Goal: Task Accomplishment & Management: Manage account settings

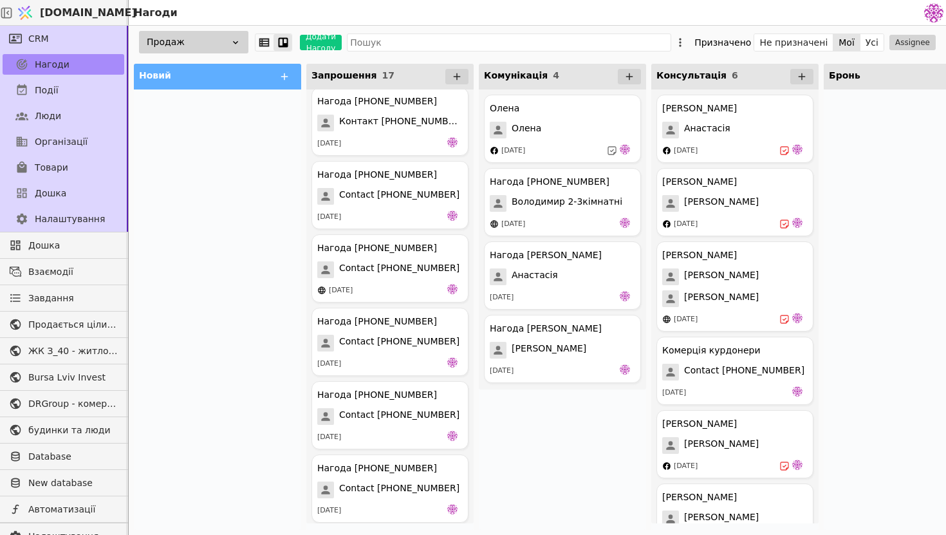
scroll to position [641, 0]
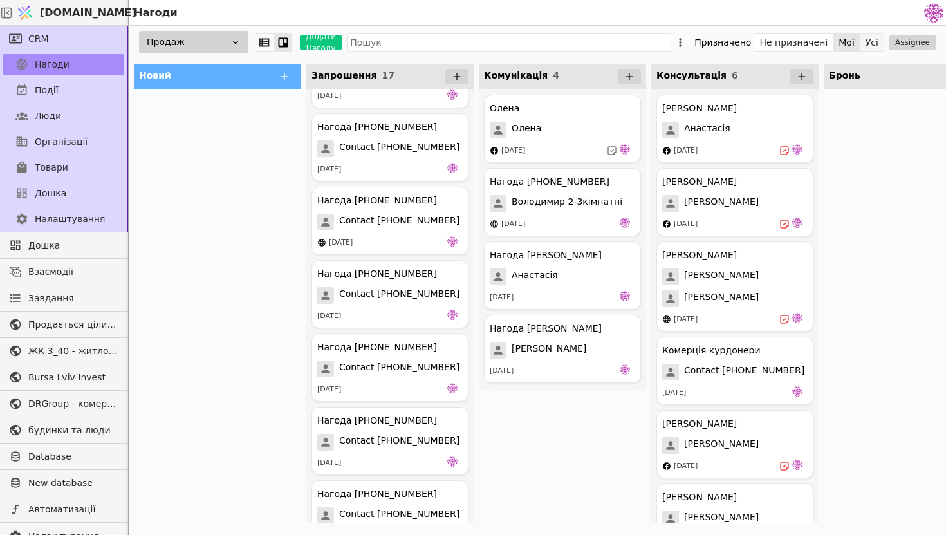
click at [874, 37] on button "Усі" at bounding box center [871, 42] width 23 height 18
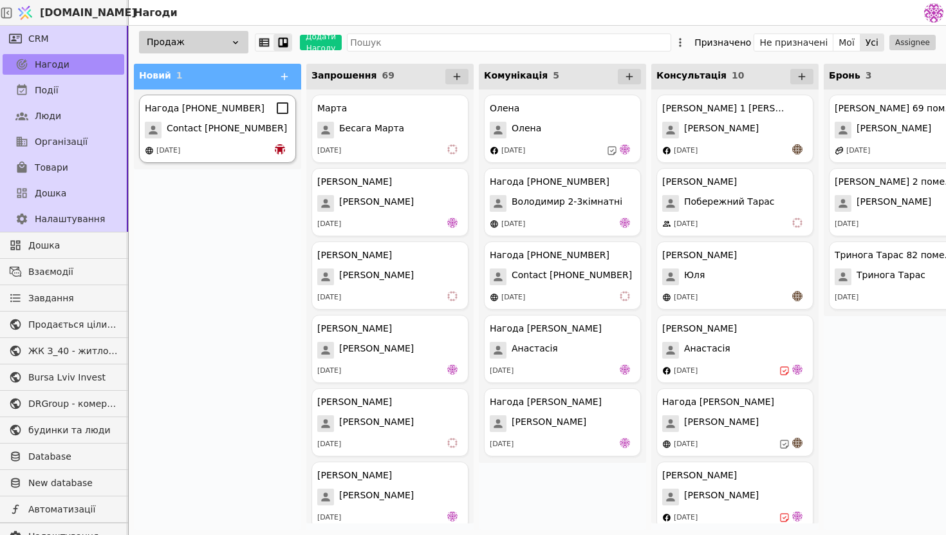
click at [232, 128] on span "Contact [PHONE_NUMBER]" at bounding box center [227, 130] width 120 height 17
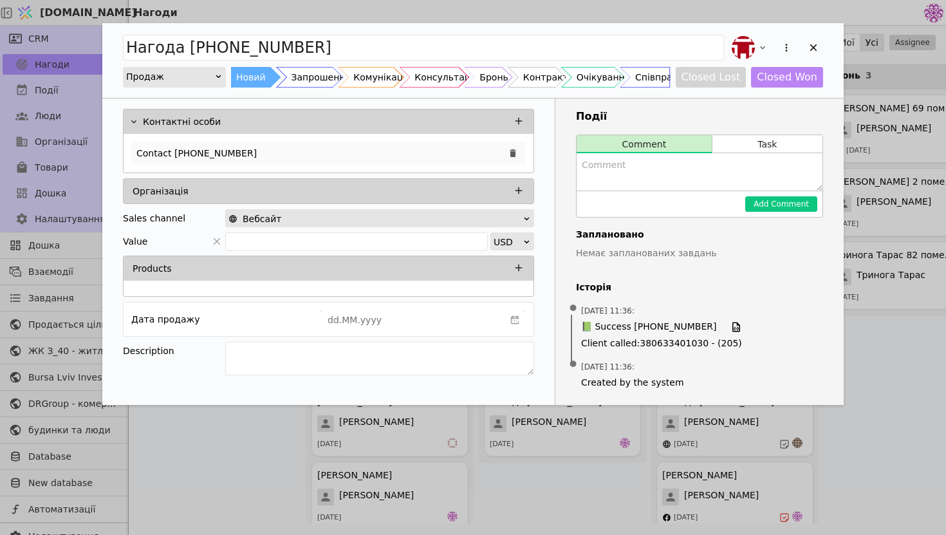
click at [252, 155] on div "Contact [PHONE_NUMBER]" at bounding box center [328, 153] width 394 height 23
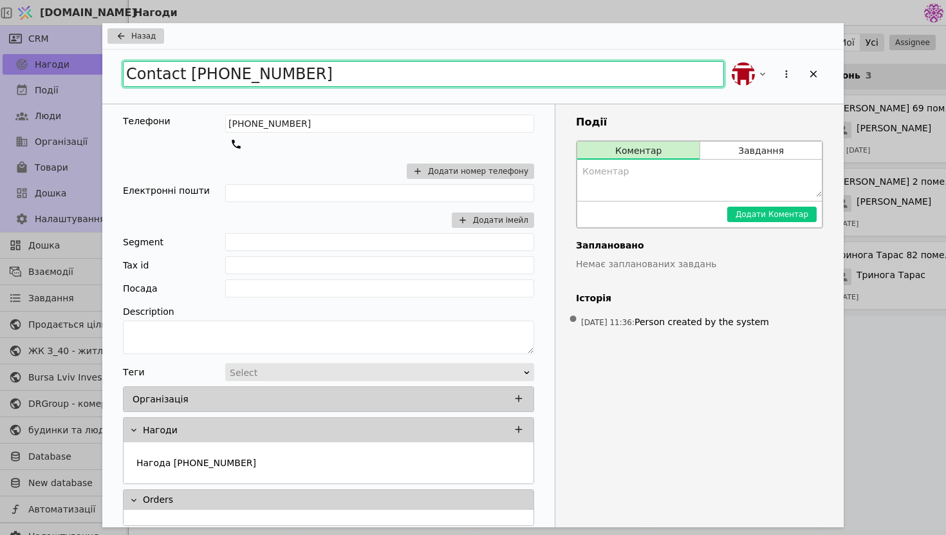
drag, startPoint x: 317, startPoint y: 78, endPoint x: 69, endPoint y: 34, distance: 252.2
click at [69, 34] on div "Назад Contact [PHONE_NUMBER] Телефони [PHONE_NUMBER] Додати номер телефону Елек…" at bounding box center [473, 267] width 946 height 535
type input "[PERSON_NAME]"
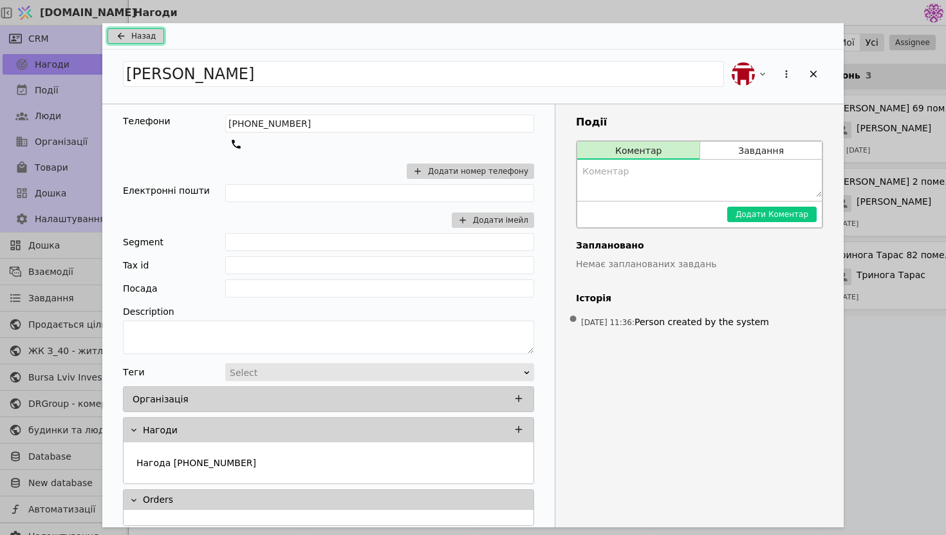
click at [146, 41] on span "Назад" at bounding box center [143, 36] width 24 height 12
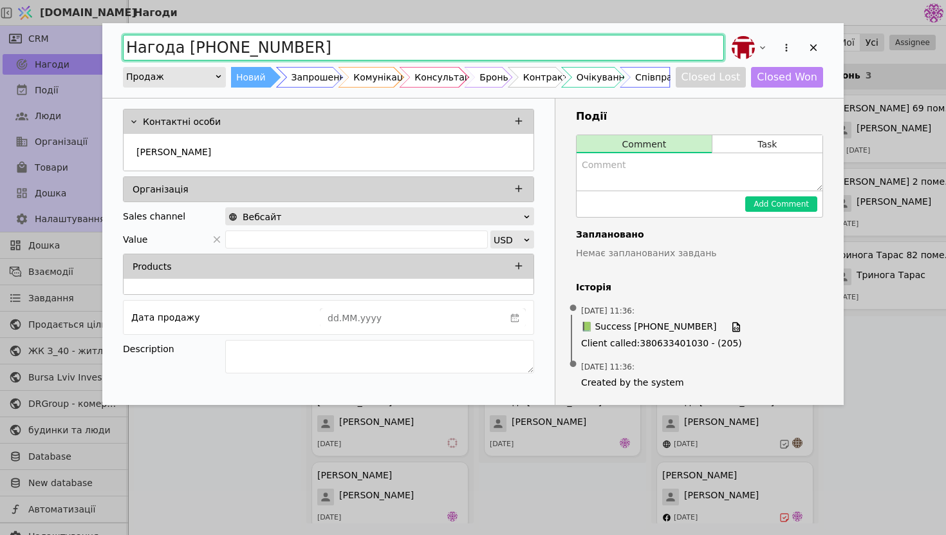
drag, startPoint x: 340, startPoint y: 52, endPoint x: 29, endPoint y: 39, distance: 311.7
click at [28, 39] on div "Нагода [PHONE_NUMBER] Продаж Новий Запрошення Комунікація Консультація Бронь Ко…" at bounding box center [473, 267] width 946 height 535
type input "[PERSON_NAME]"
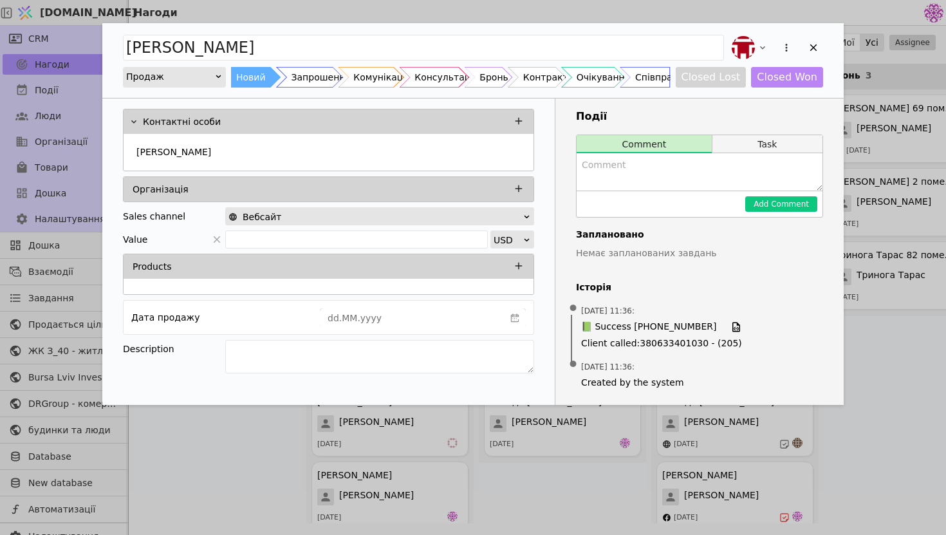
click at [805, 140] on button "Task" at bounding box center [767, 144] width 110 height 18
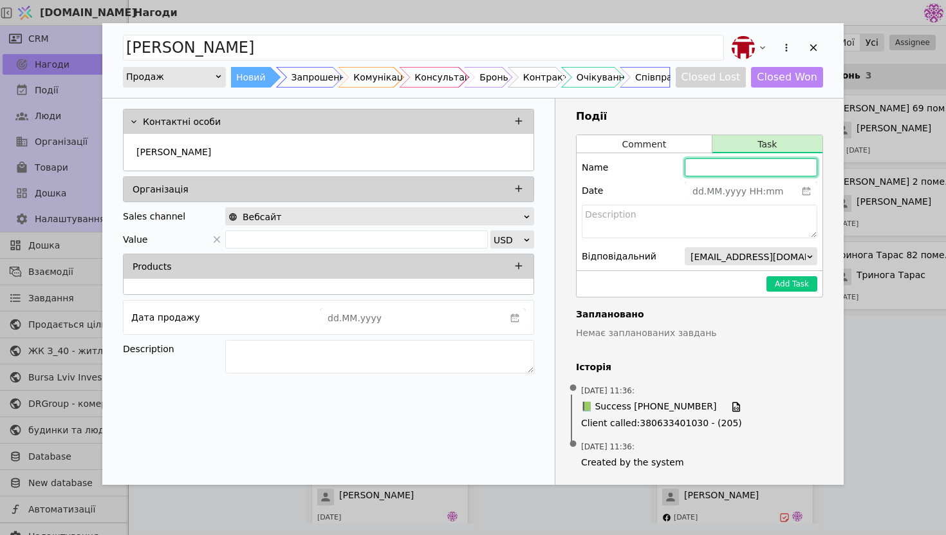
click at [752, 172] on input "Add Opportunity" at bounding box center [751, 167] width 133 height 18
click at [681, 147] on button "Comment" at bounding box center [643, 144] width 135 height 18
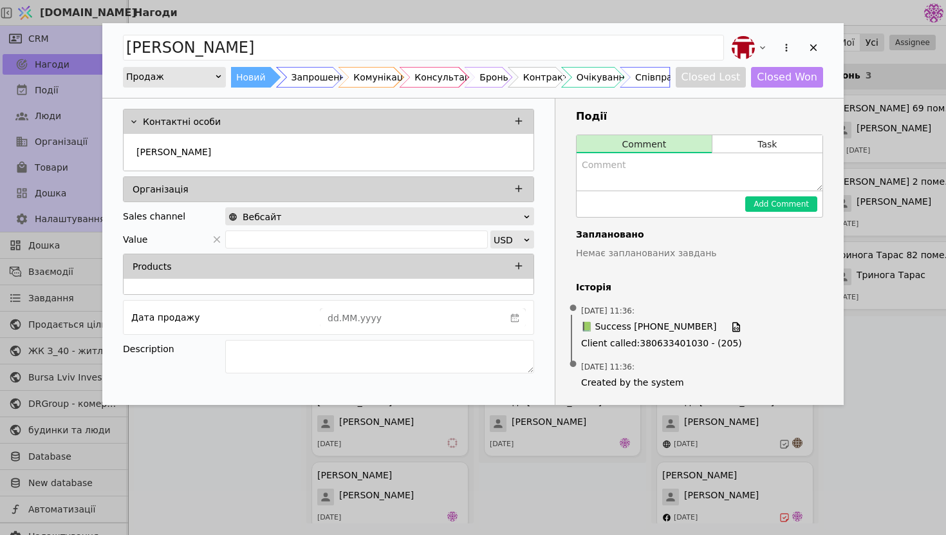
click at [677, 181] on textarea "Add Opportunity" at bounding box center [699, 171] width 246 height 37
type textarea "Запросили на зустріч"
click at [804, 206] on button "Add Comment" at bounding box center [781, 203] width 72 height 15
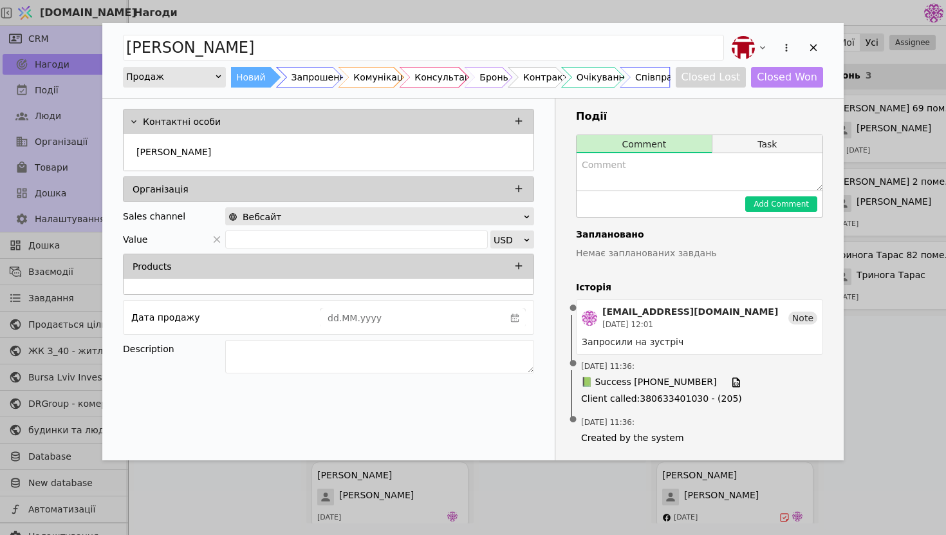
click at [768, 138] on button "Task" at bounding box center [767, 144] width 110 height 18
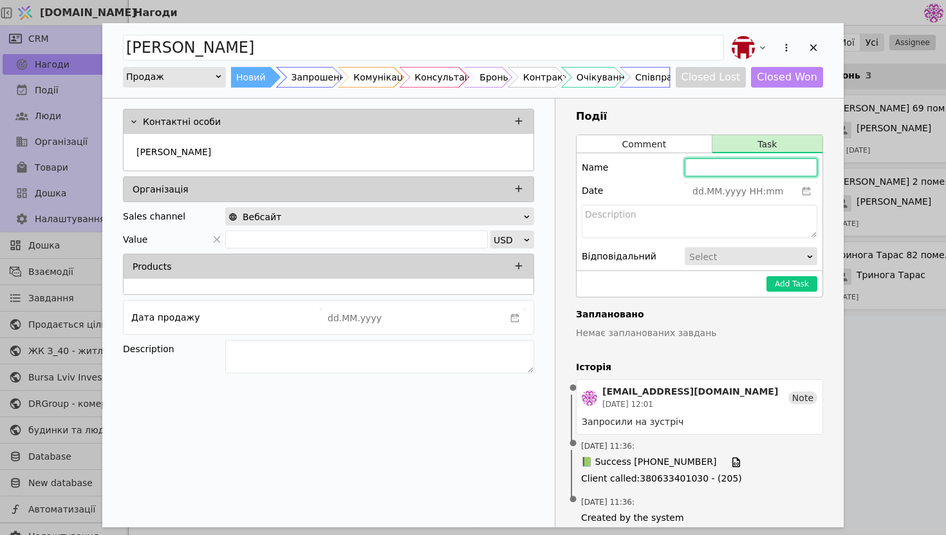
click at [794, 172] on input "Add Opportunity" at bounding box center [751, 167] width 133 height 18
type input "Зустріч завтра"
type input "dd.MM.yyyy HH:mm"
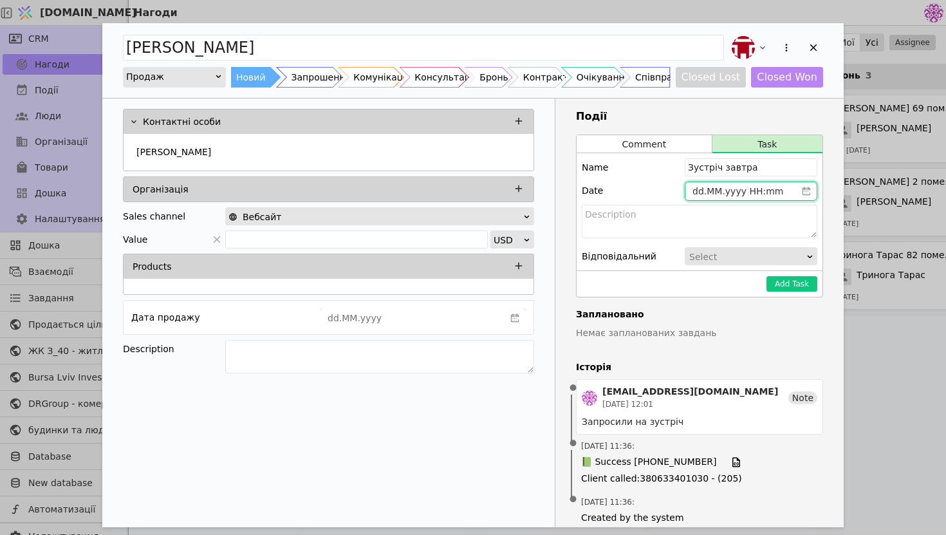
click at [757, 189] on input "dd.MM.yyyy HH:mm" at bounding box center [740, 191] width 111 height 18
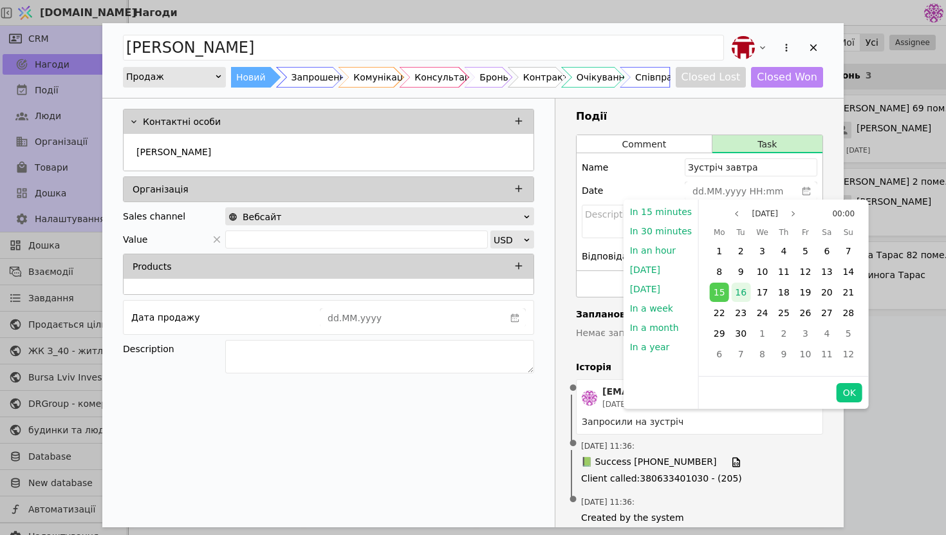
click at [739, 288] on span "16" at bounding box center [741, 292] width 12 height 10
click at [852, 391] on button "OK" at bounding box center [849, 392] width 26 height 19
type input "[DATE] 00:00"
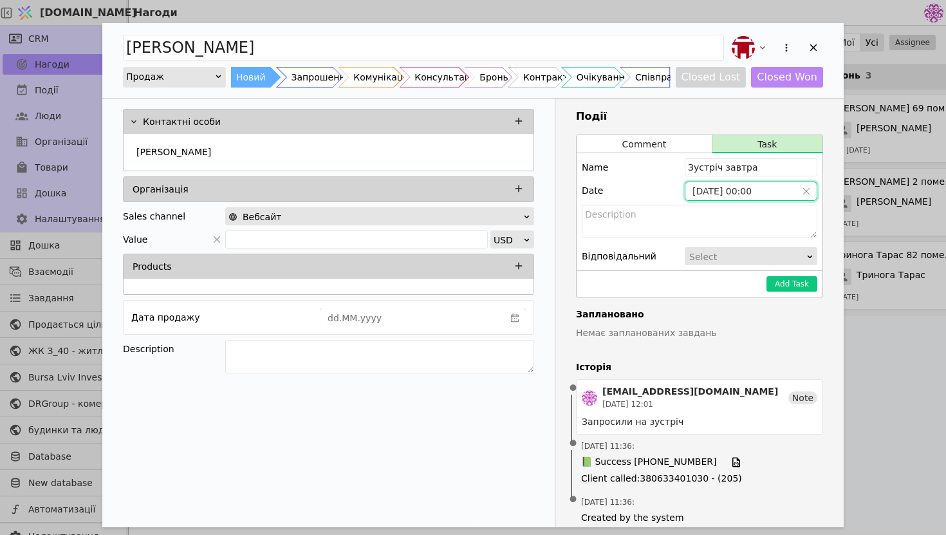
click at [817, 275] on div "Add Task" at bounding box center [699, 283] width 246 height 26
click at [815, 284] on button "Add Task" at bounding box center [791, 283] width 51 height 15
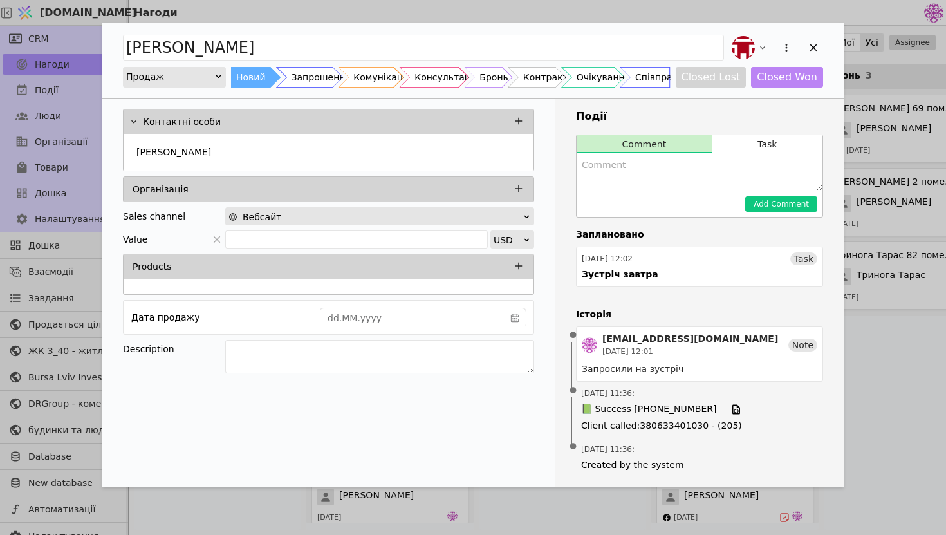
click at [650, 181] on textarea "Add Opportunity" at bounding box center [699, 171] width 246 height 37
type textarea "З"
click at [481, 352] on textarea "Add Opportunity" at bounding box center [379, 356] width 309 height 33
type textarea "інтерес до 1 кімнатної"
click at [818, 41] on div "Add Opportunity" at bounding box center [813, 47] width 19 height 19
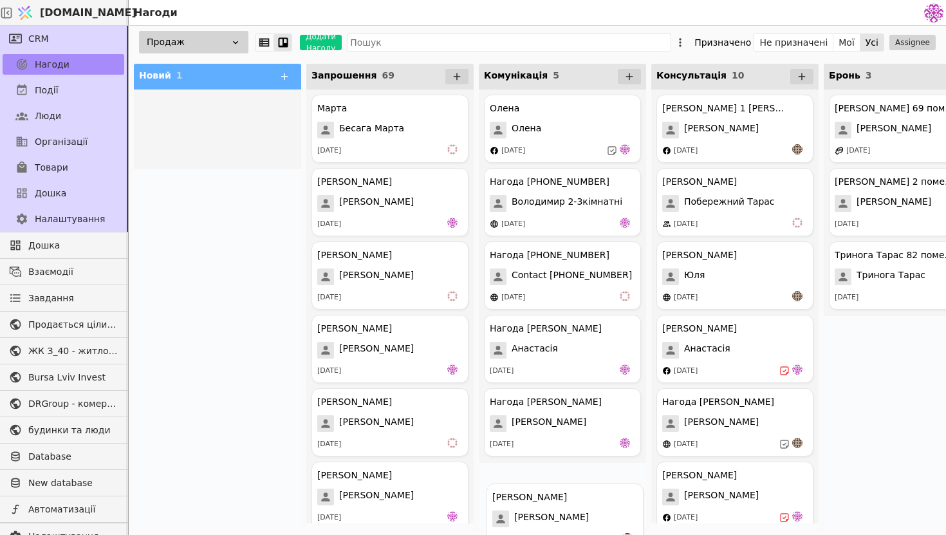
drag, startPoint x: 220, startPoint y: 135, endPoint x: 574, endPoint y: 525, distance: 526.5
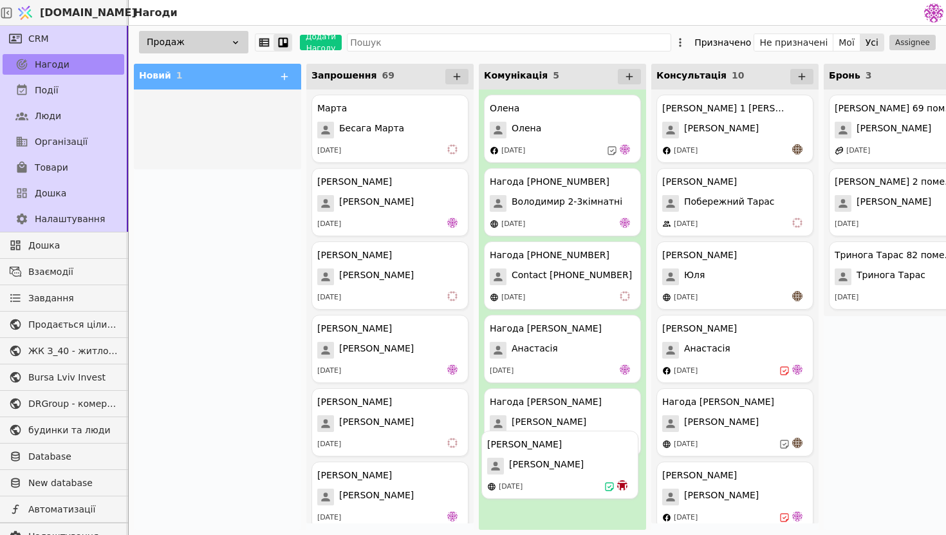
drag, startPoint x: 206, startPoint y: 131, endPoint x: 549, endPoint y: 467, distance: 480.9
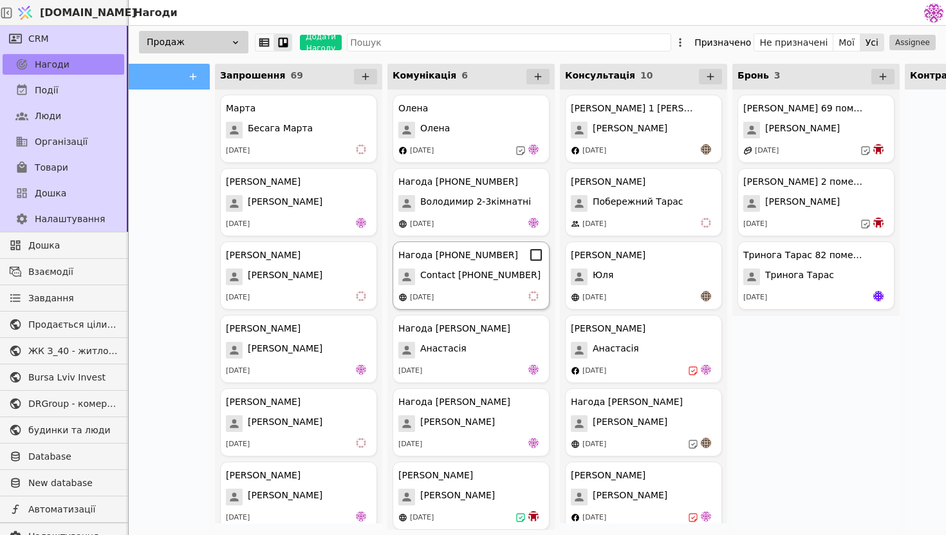
scroll to position [0, 109]
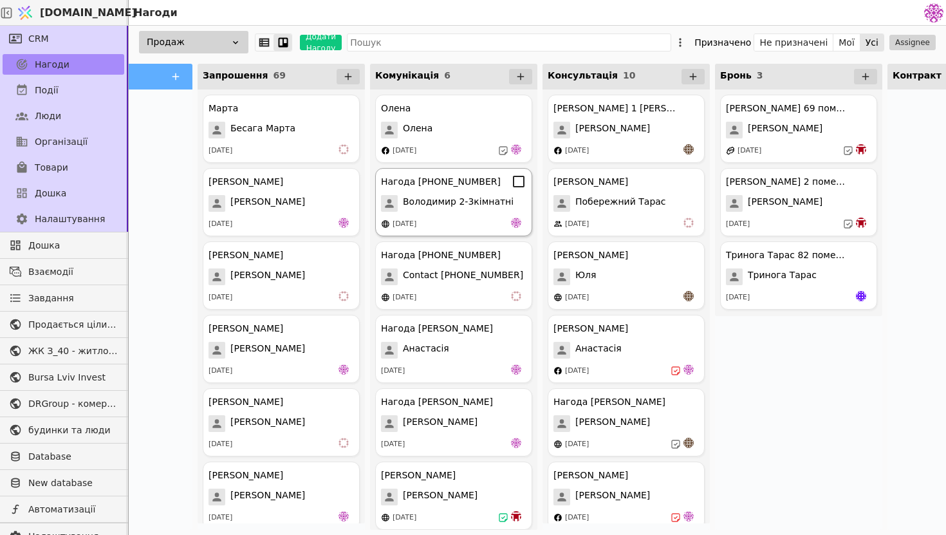
click at [488, 211] on span "Володимир 2-3кімнатні" at bounding box center [458, 203] width 111 height 17
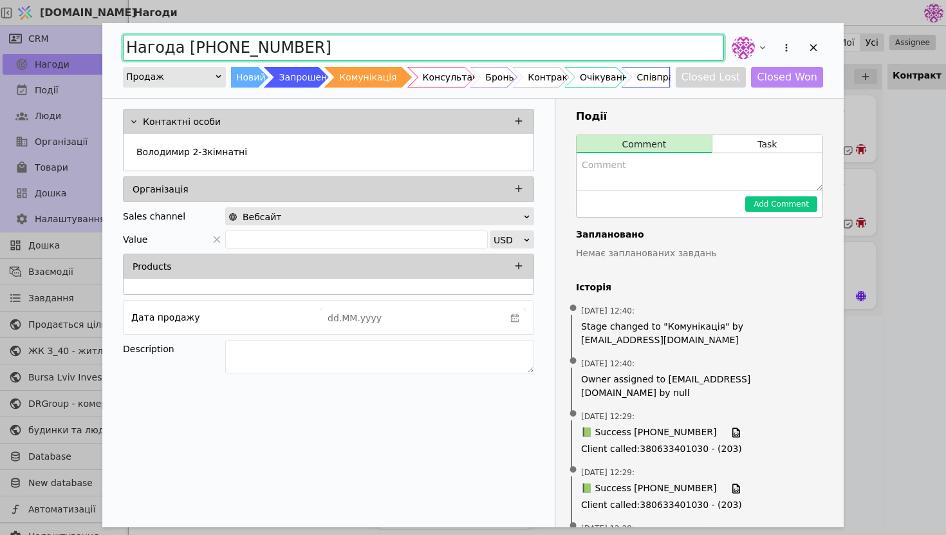
drag, startPoint x: 352, startPoint y: 41, endPoint x: 116, endPoint y: 41, distance: 235.5
click at [116, 41] on div "Нагода [PHONE_NUMBER] Продаж Новий Запрошення Комунікація Консультація Бронь Ко…" at bounding box center [472, 60] width 741 height 75
type input "[PERSON_NAME]"
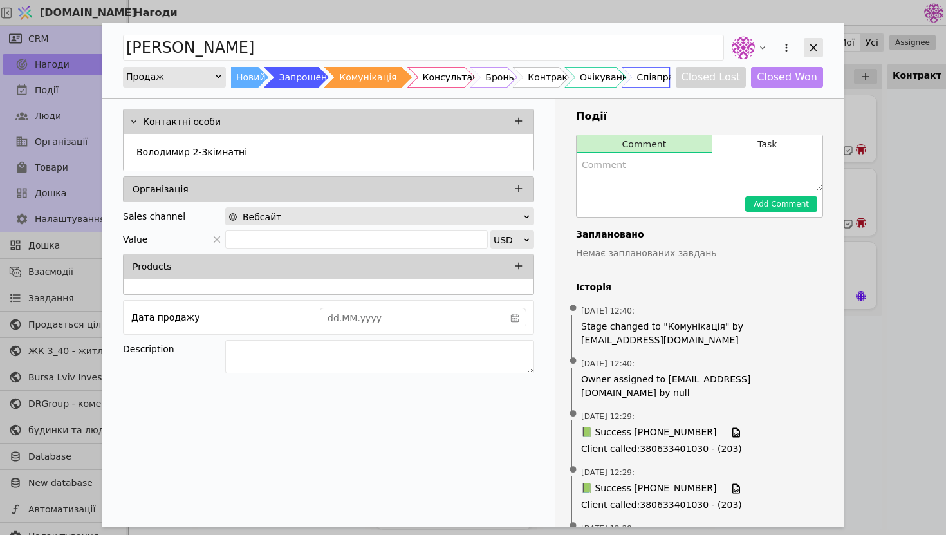
click at [814, 48] on icon "Add Opportunity" at bounding box center [813, 48] width 12 height 12
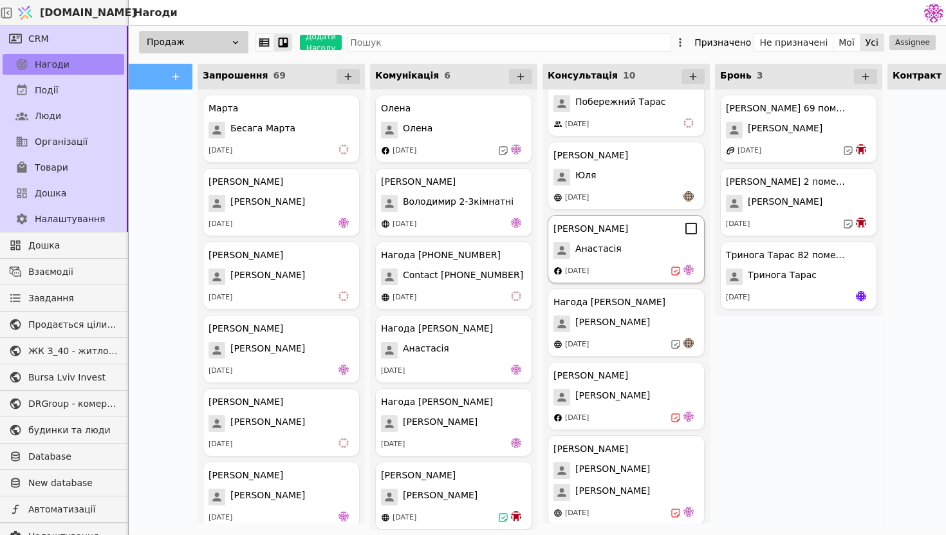
scroll to position [130, 0]
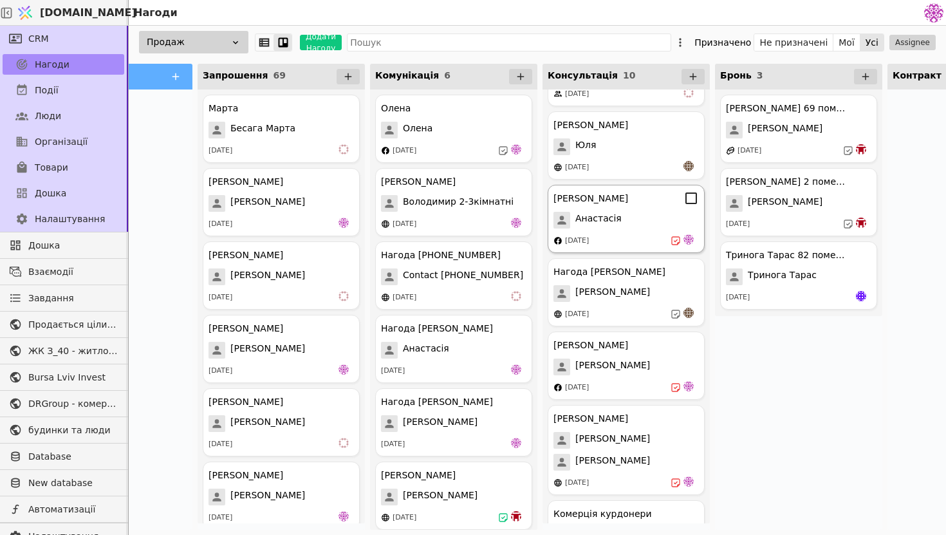
click at [627, 215] on div "Анастасія" at bounding box center [625, 220] width 145 height 17
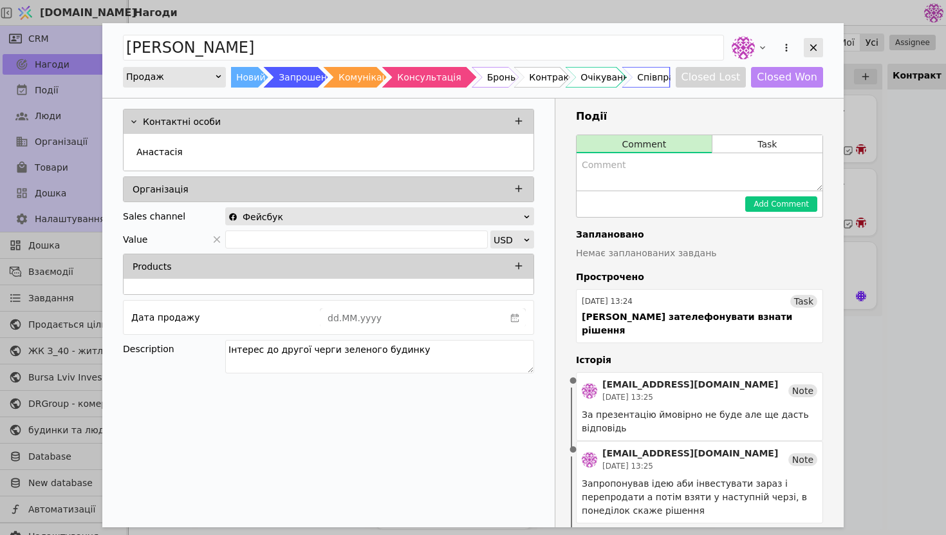
click at [811, 53] on icon "Add Opportunity" at bounding box center [813, 48] width 12 height 12
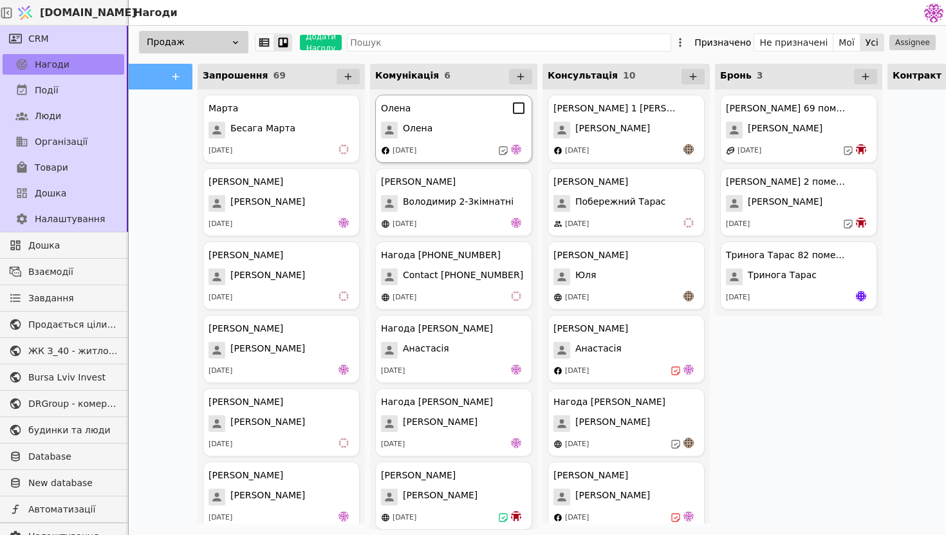
click at [434, 122] on div "Олена" at bounding box center [453, 130] width 145 height 17
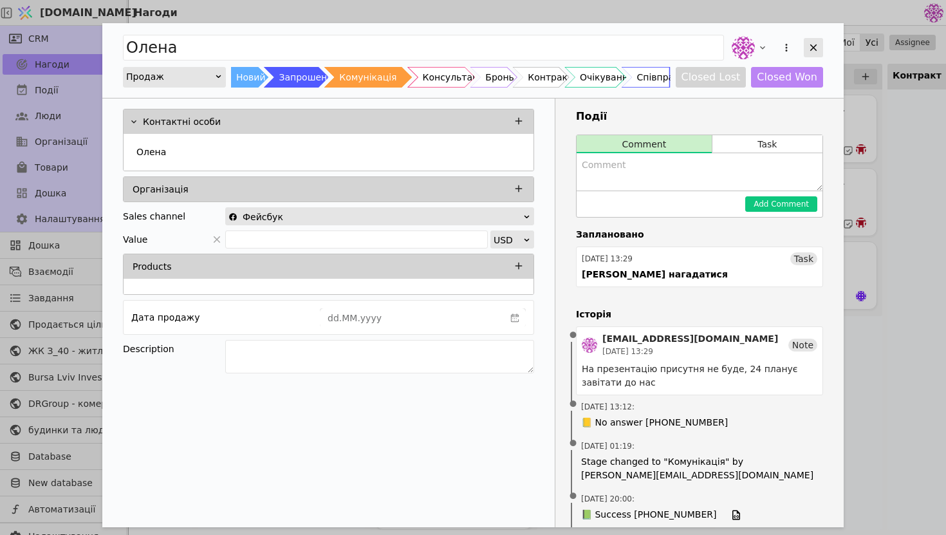
click at [816, 42] on icon "Add Opportunity" at bounding box center [813, 48] width 12 height 12
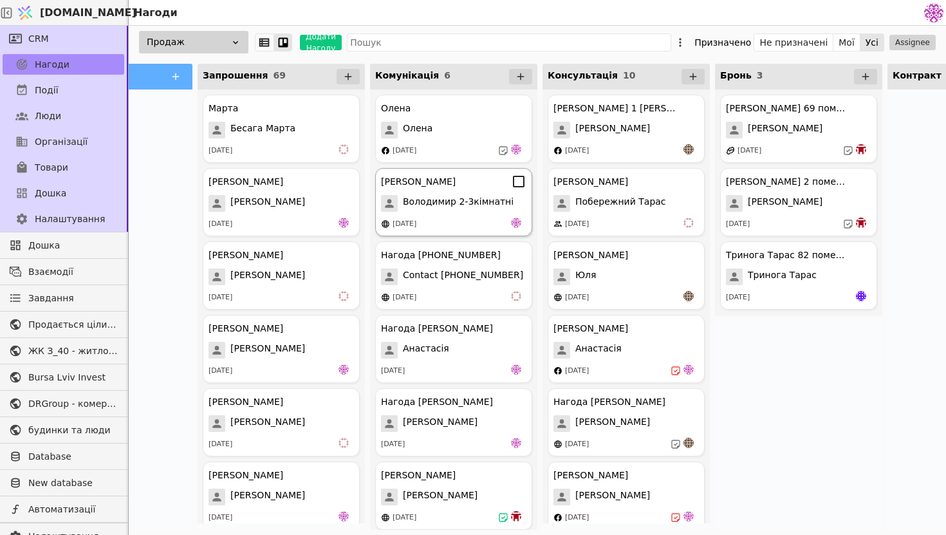
click at [482, 216] on div "[PERSON_NAME] [PERSON_NAME] 2-3кімнатні [DATE]" at bounding box center [453, 202] width 157 height 68
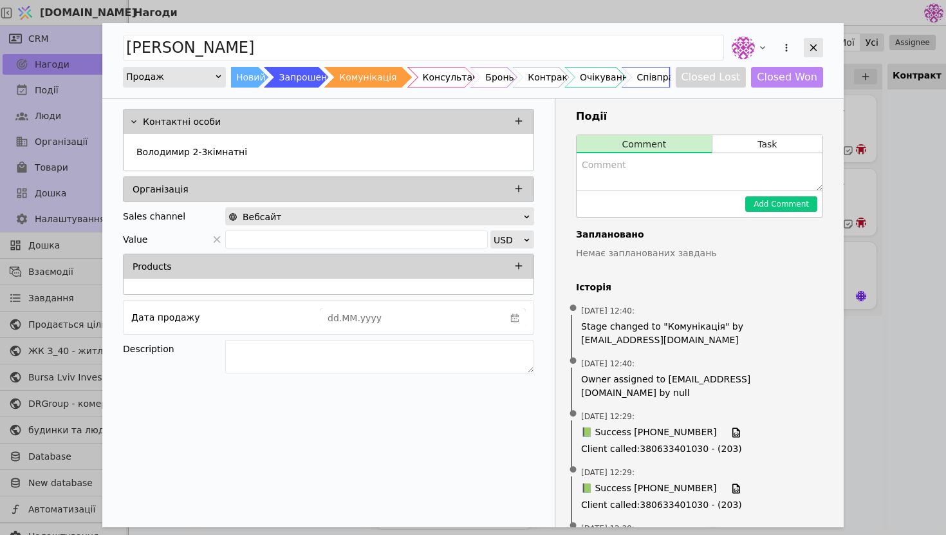
click at [805, 42] on div "Add Opportunity" at bounding box center [813, 47] width 19 height 19
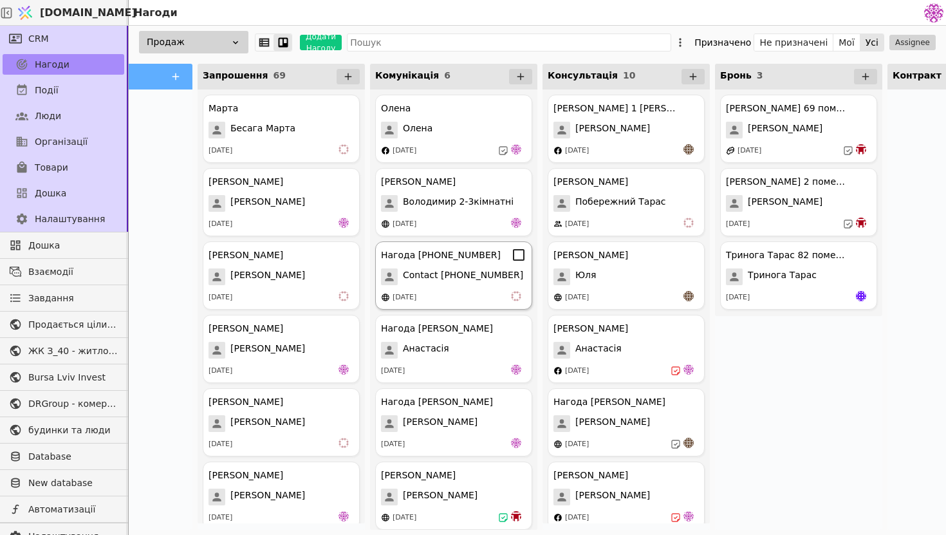
click at [464, 270] on span "Contact [PHONE_NUMBER]" at bounding box center [463, 276] width 120 height 17
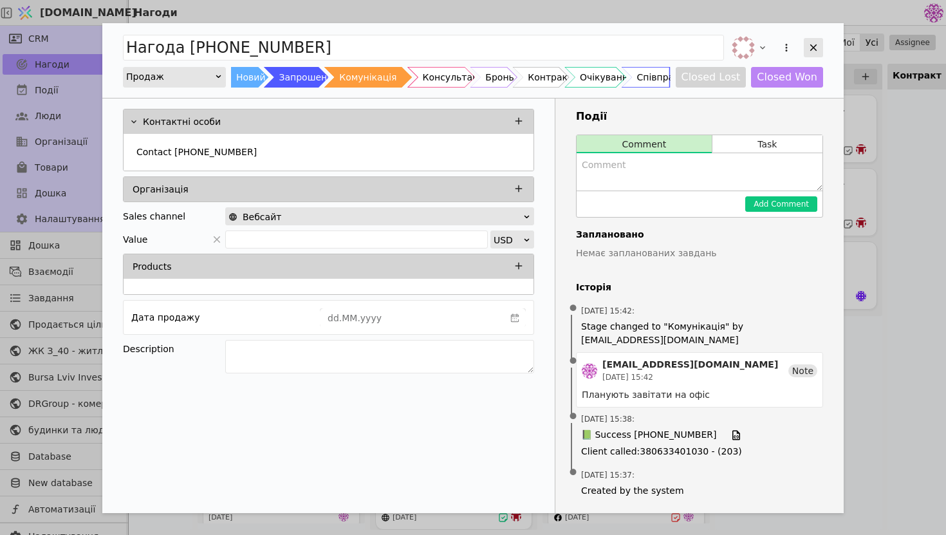
click at [809, 47] on icon "Add Opportunity" at bounding box center [813, 48] width 12 height 12
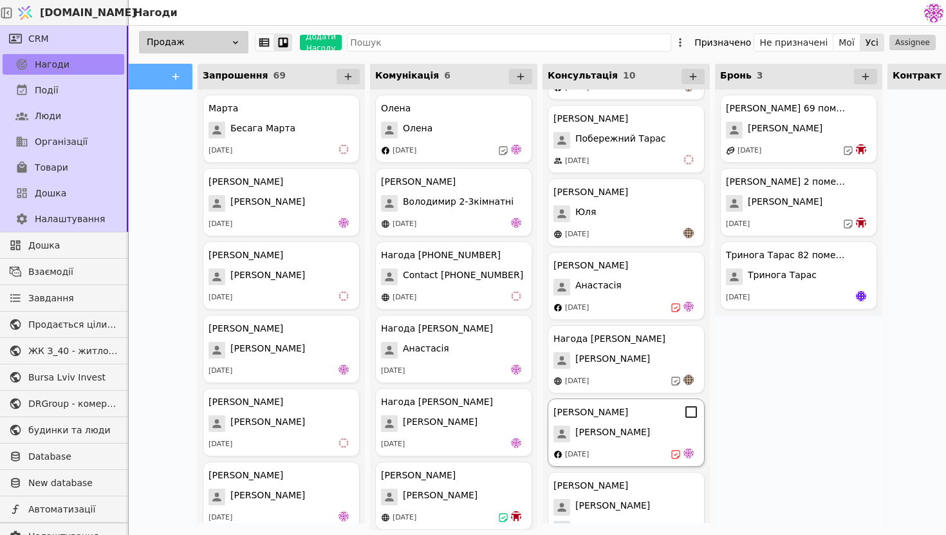
scroll to position [100, 0]
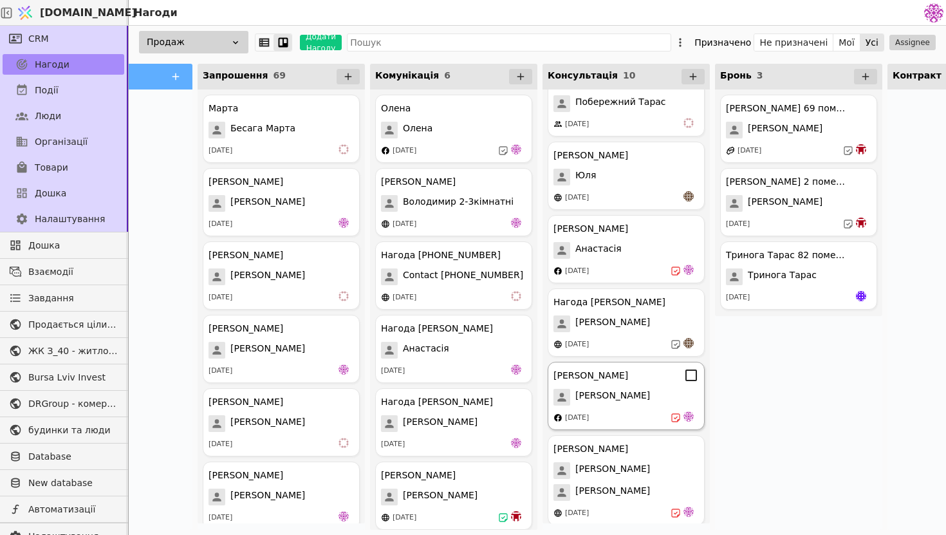
click at [656, 387] on div "[PERSON_NAME] [PERSON_NAME] [DATE]" at bounding box center [626, 396] width 157 height 68
